Goal: Find specific page/section: Find specific page/section

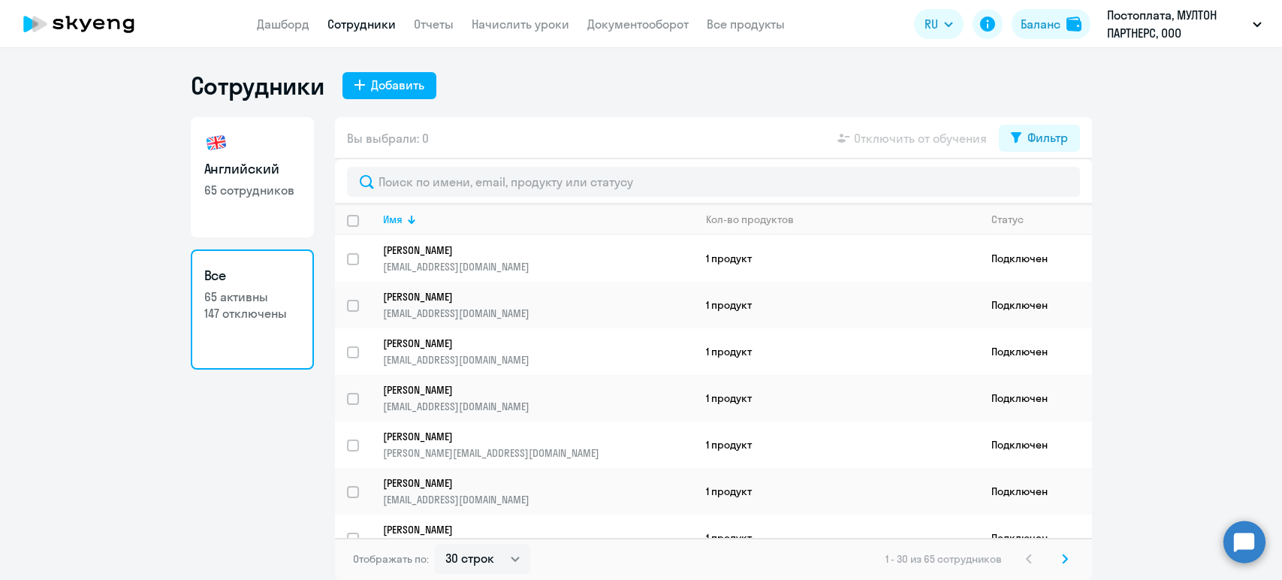
select select "30"
click at [297, 32] on app-menu-item-link "Дашборд" at bounding box center [283, 24] width 53 height 19
click at [666, 28] on link "Документооборот" at bounding box center [637, 24] width 101 height 15
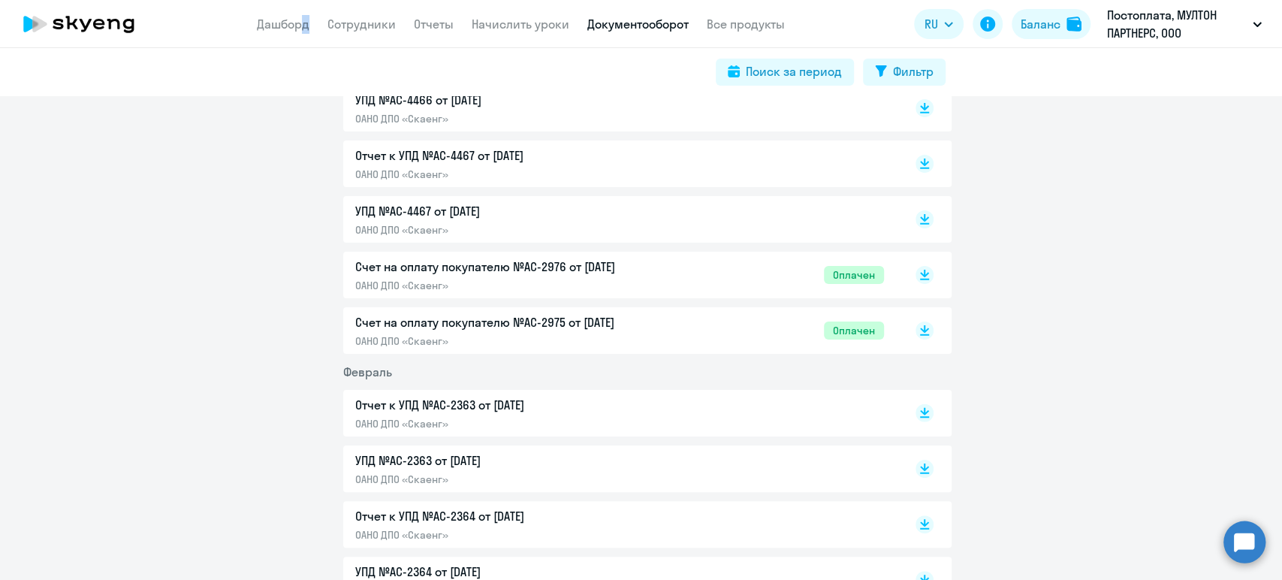
scroll to position [2420, 0]
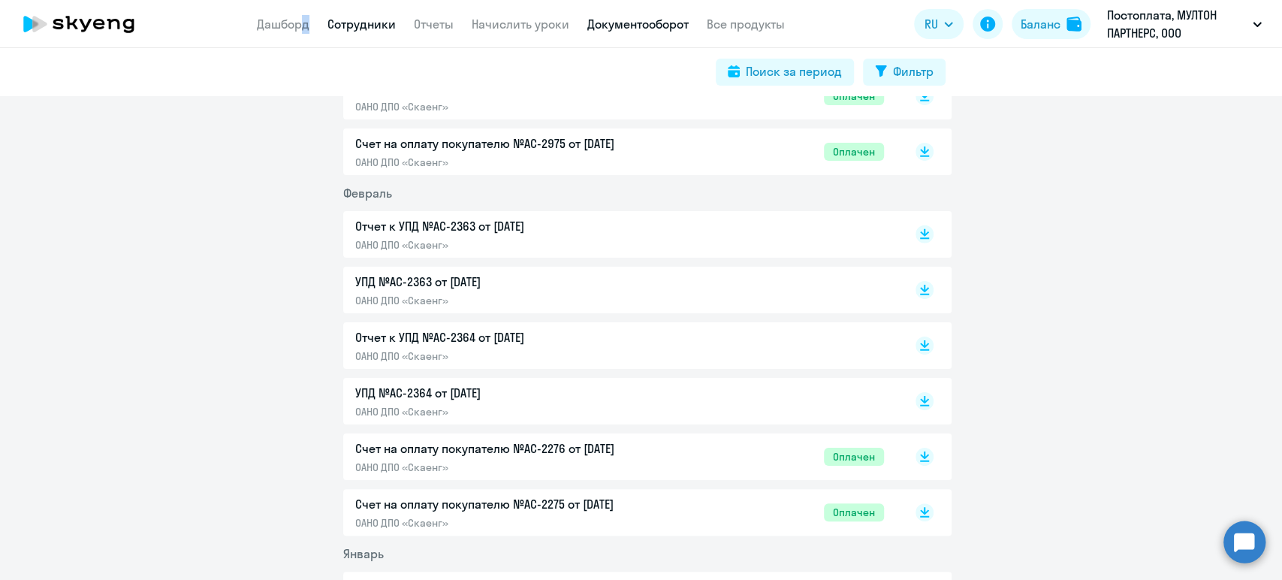
click at [350, 25] on link "Сотрудники" at bounding box center [361, 24] width 68 height 15
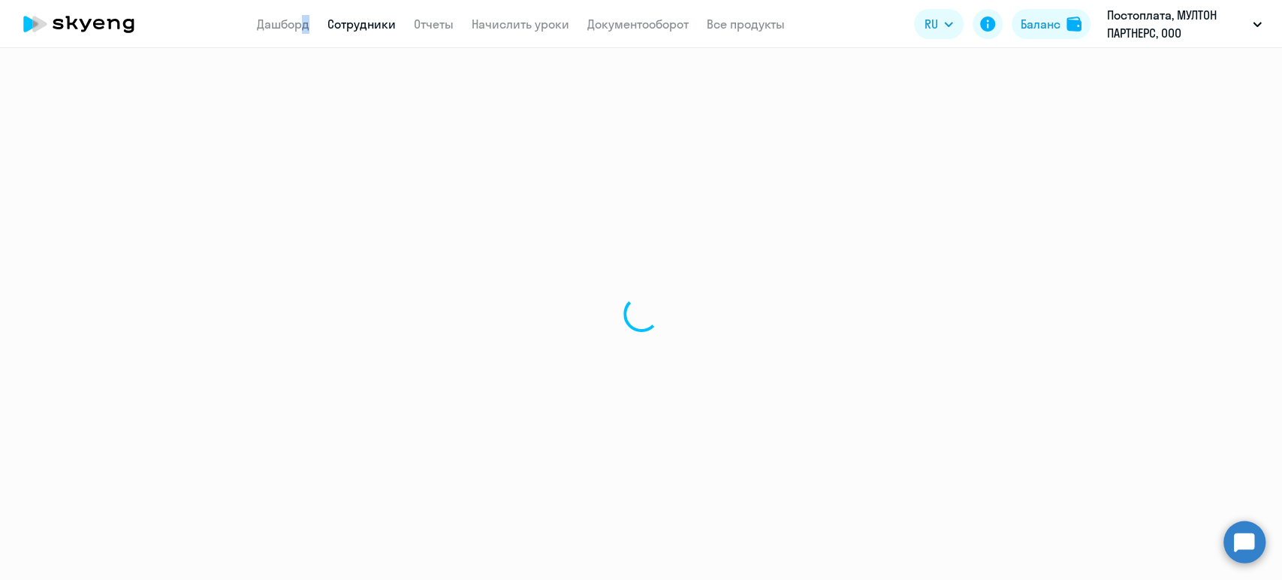
select select "30"
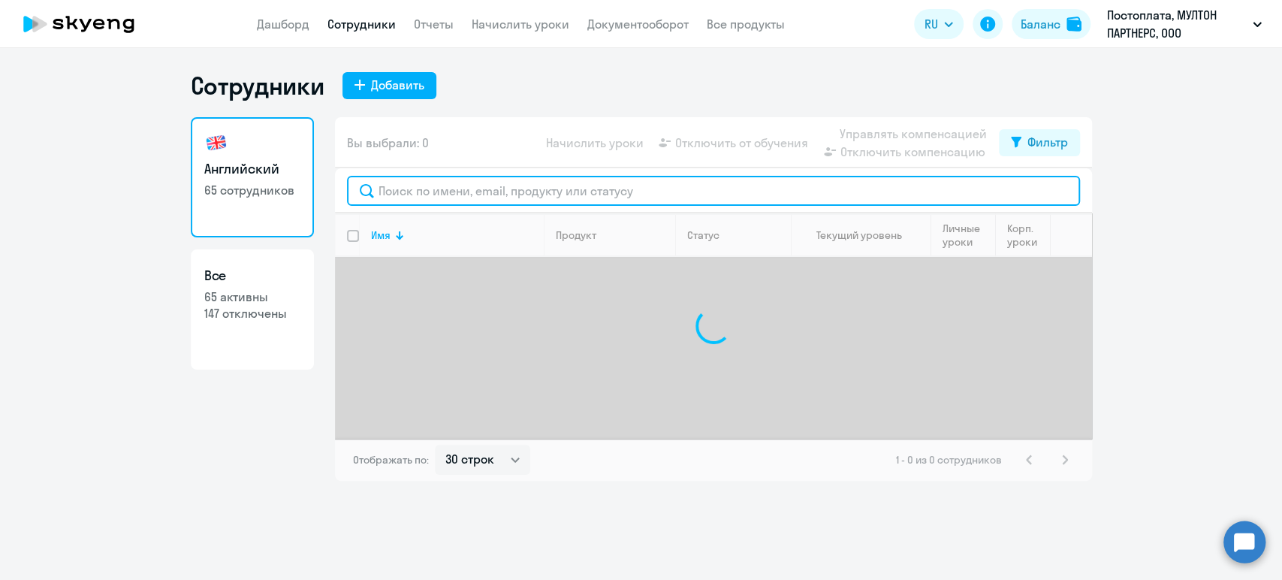
click at [545, 194] on input "text" at bounding box center [713, 191] width 733 height 30
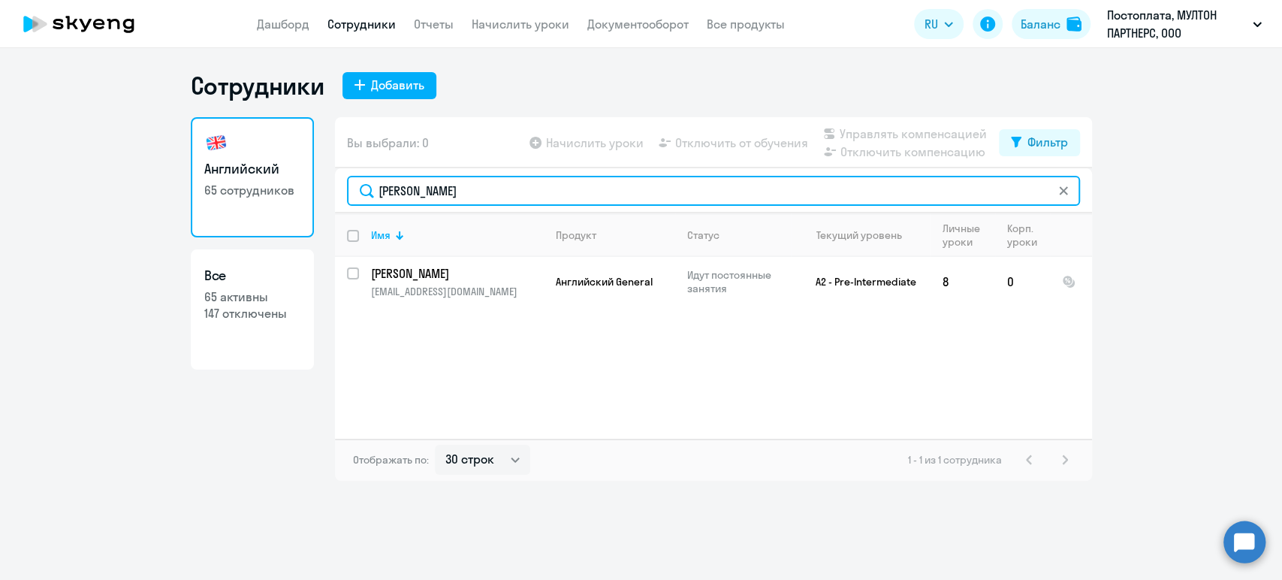
type input "[PERSON_NAME]"
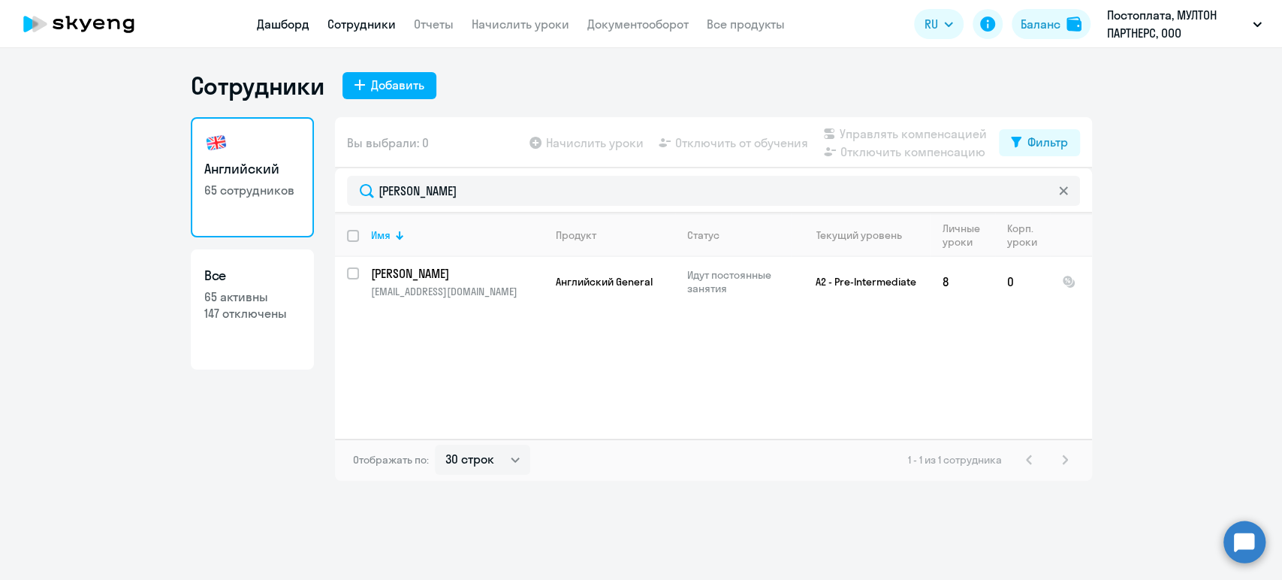
click at [260, 28] on link "Дашборд" at bounding box center [283, 24] width 53 height 15
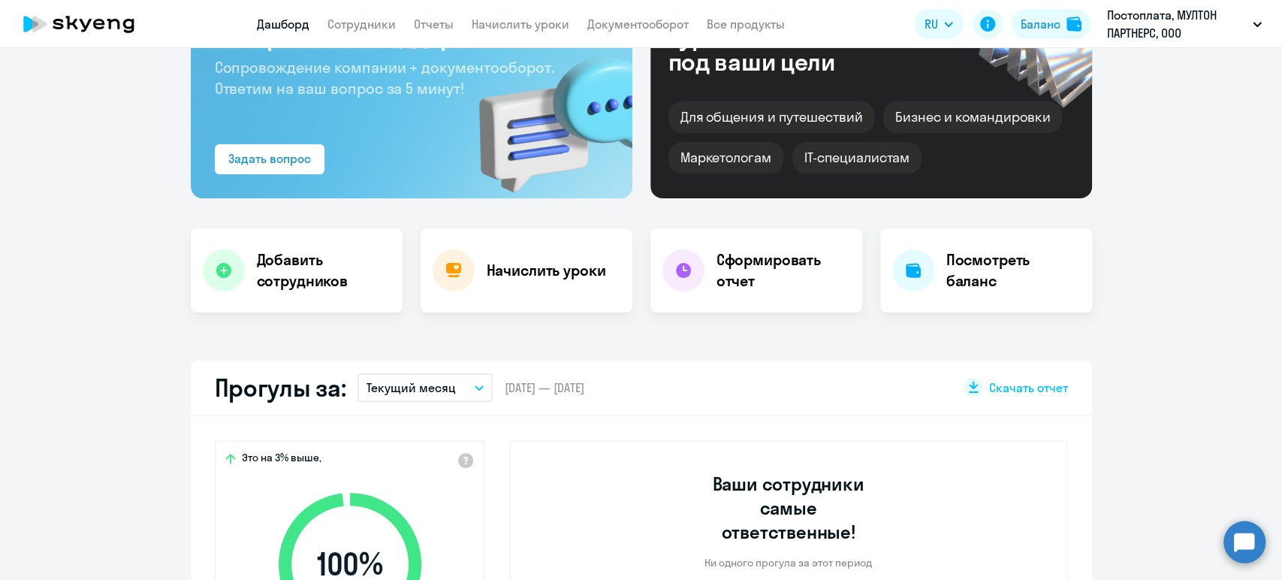
scroll to position [250, 0]
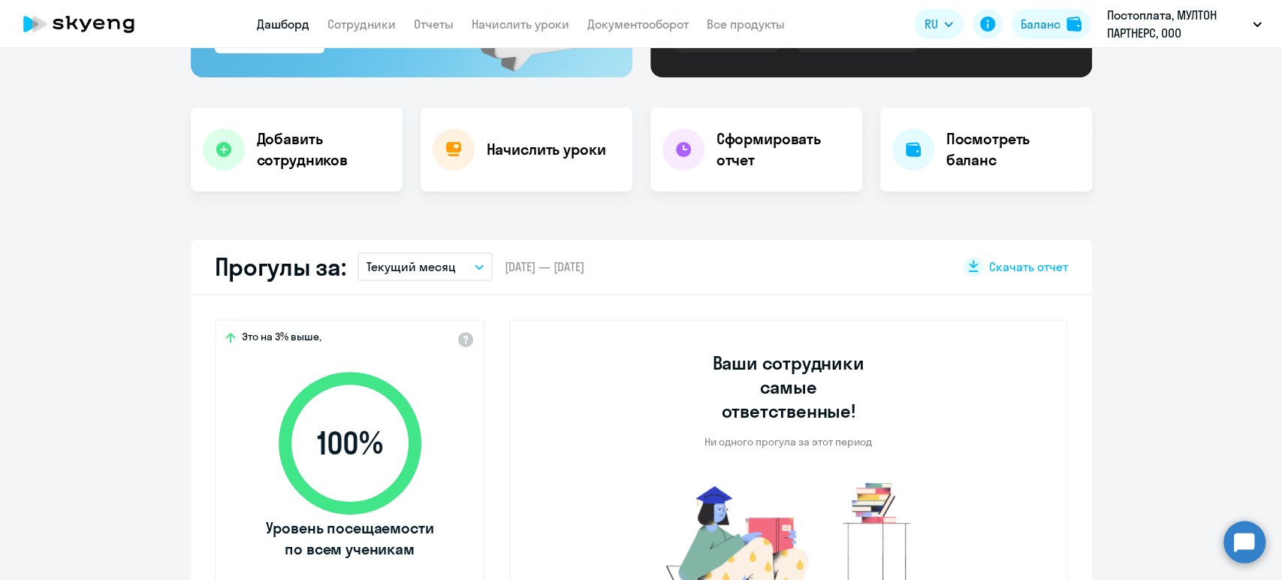
select select "30"
